Goal: Transaction & Acquisition: Purchase product/service

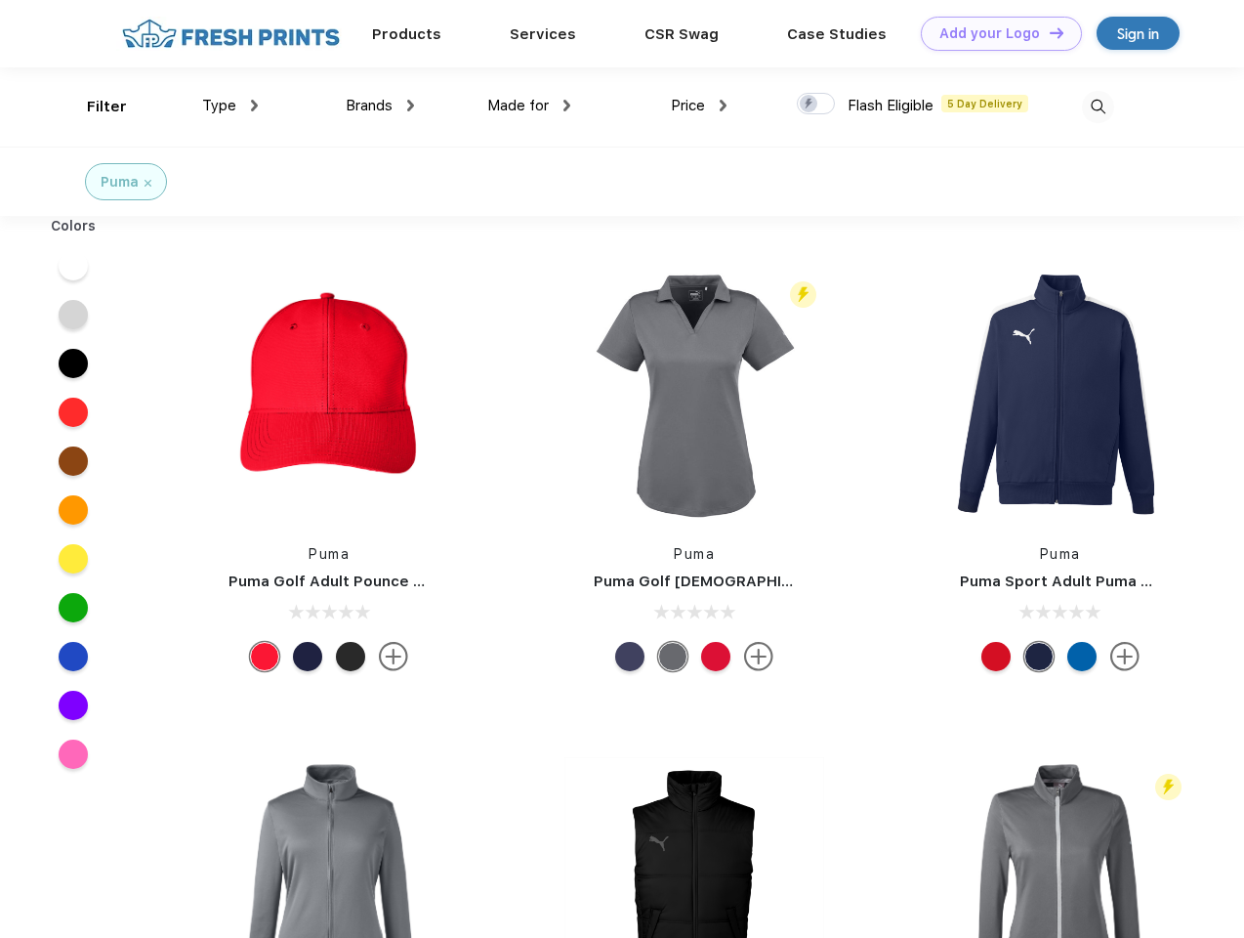
click at [994, 33] on link "Add your Logo Design Tool" at bounding box center [1001, 34] width 161 height 34
click at [0, 0] on div "Design Tool" at bounding box center [0, 0] width 0 height 0
click at [1048, 32] on link "Add your Logo Design Tool" at bounding box center [1001, 34] width 161 height 34
click at [94, 106] on div "Filter" at bounding box center [107, 107] width 40 height 22
click at [230, 105] on span "Type" at bounding box center [219, 106] width 34 height 18
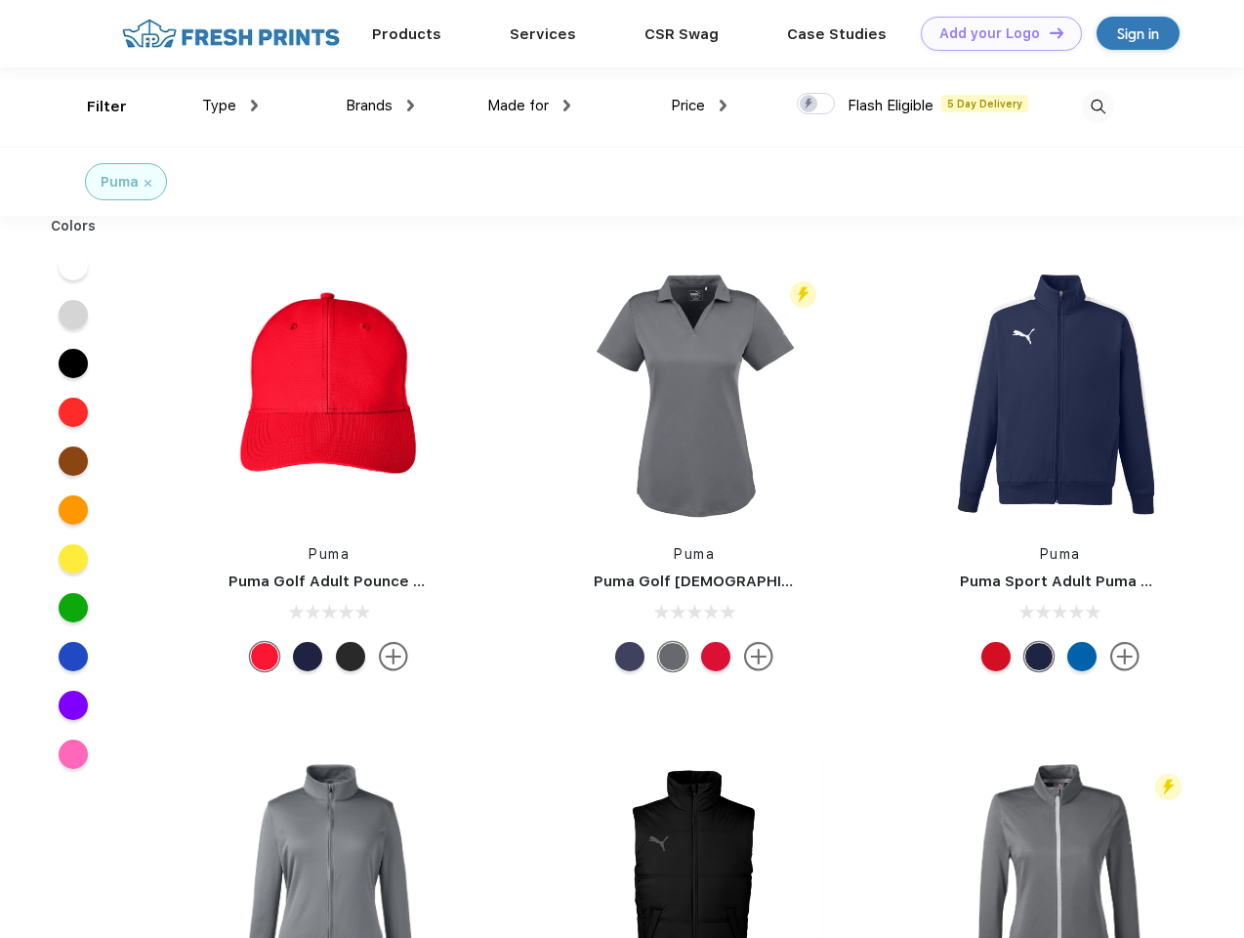
click at [380, 105] on span "Brands" at bounding box center [369, 106] width 47 height 18
click at [529, 105] on span "Made for" at bounding box center [518, 106] width 62 height 18
click at [699, 105] on span "Price" at bounding box center [688, 106] width 34 height 18
click at [816, 104] on div at bounding box center [816, 103] width 38 height 21
click at [810, 104] on input "checkbox" at bounding box center [803, 98] width 13 height 13
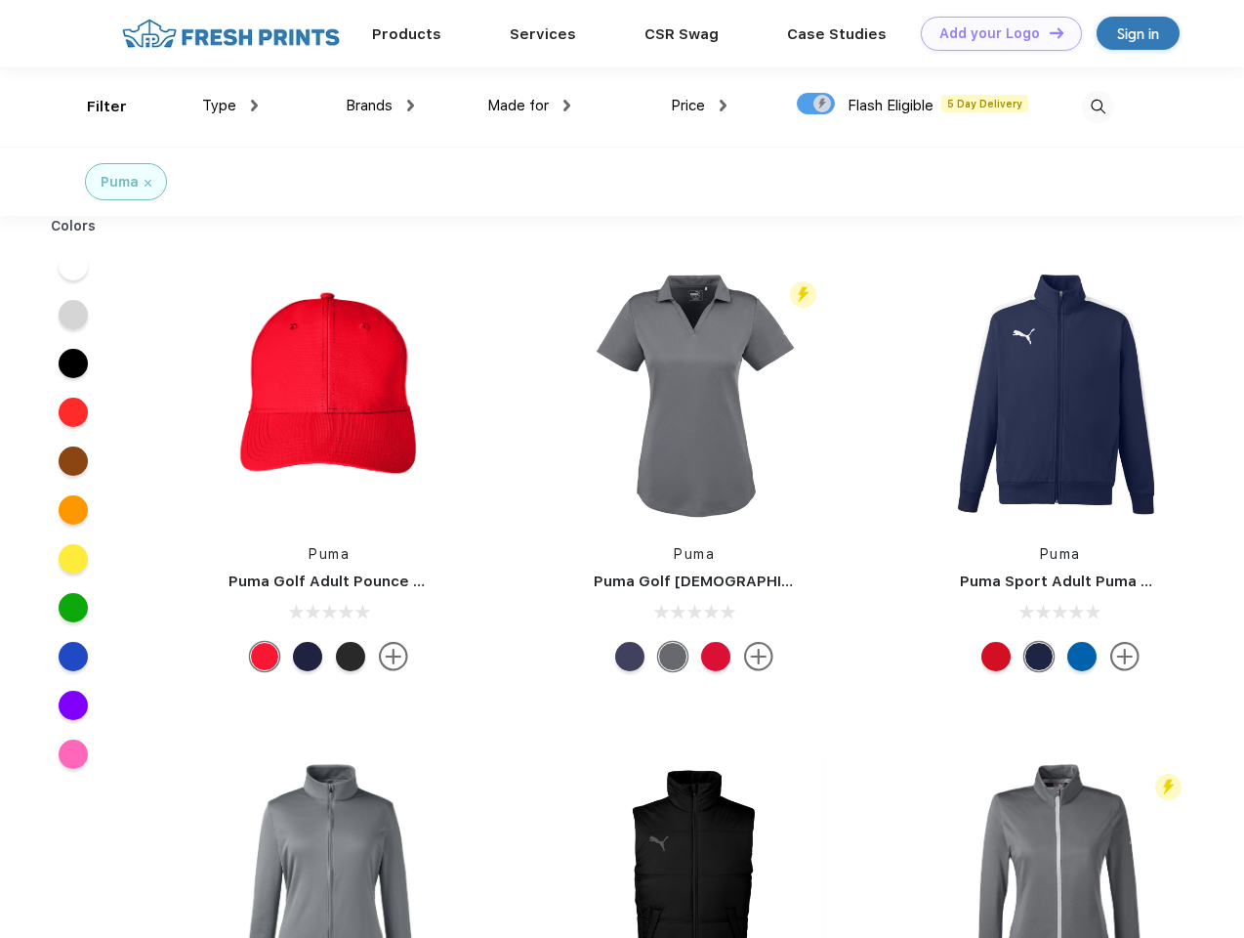
click at [1098, 106] on img at bounding box center [1098, 107] width 32 height 32
